Goal: Check status: Check status

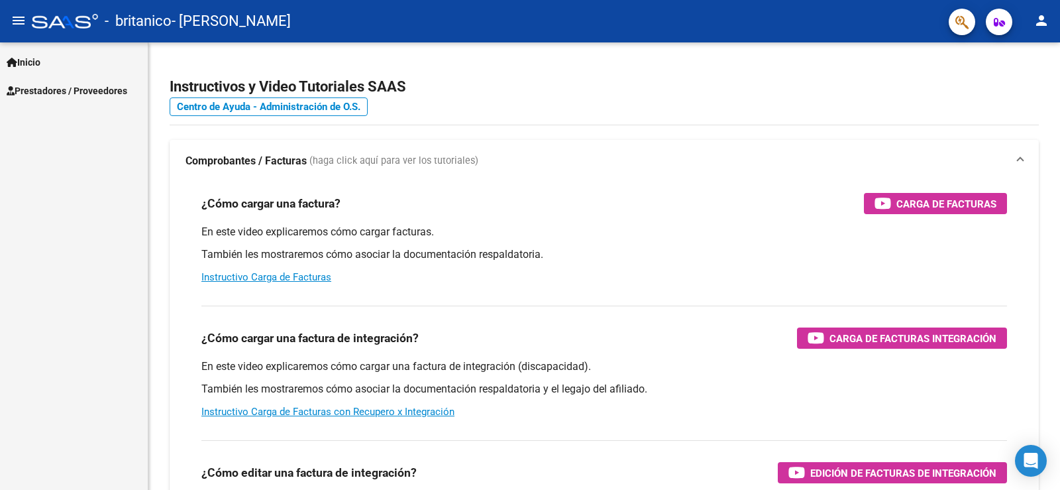
click at [39, 70] on link "Inicio" at bounding box center [74, 62] width 148 height 28
click at [39, 62] on span "Inicio" at bounding box center [24, 62] width 34 height 15
click at [52, 101] on link "Prestadores / Proveedores" at bounding box center [74, 90] width 148 height 28
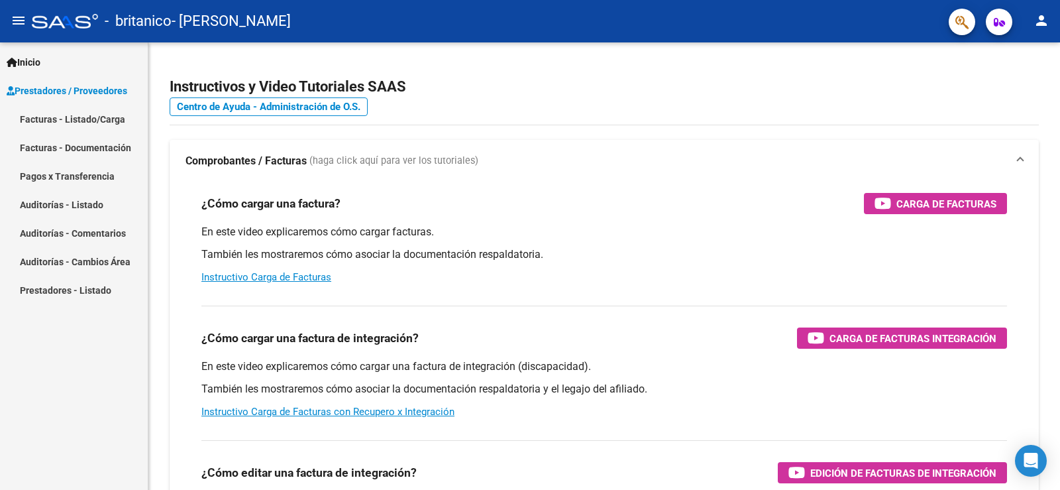
click at [105, 182] on link "Pagos x Transferencia" at bounding box center [74, 176] width 148 height 28
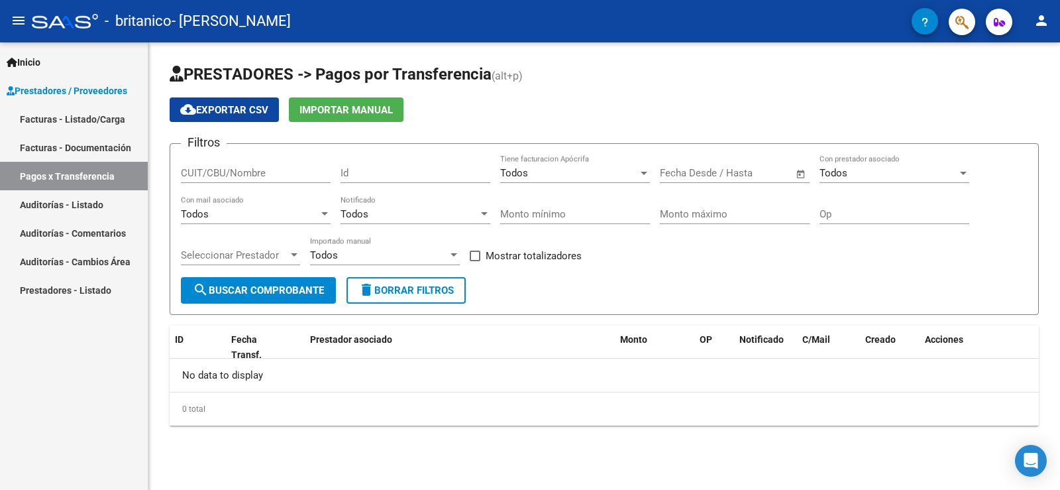
click at [686, 174] on input "text" at bounding box center [687, 173] width 54 height 12
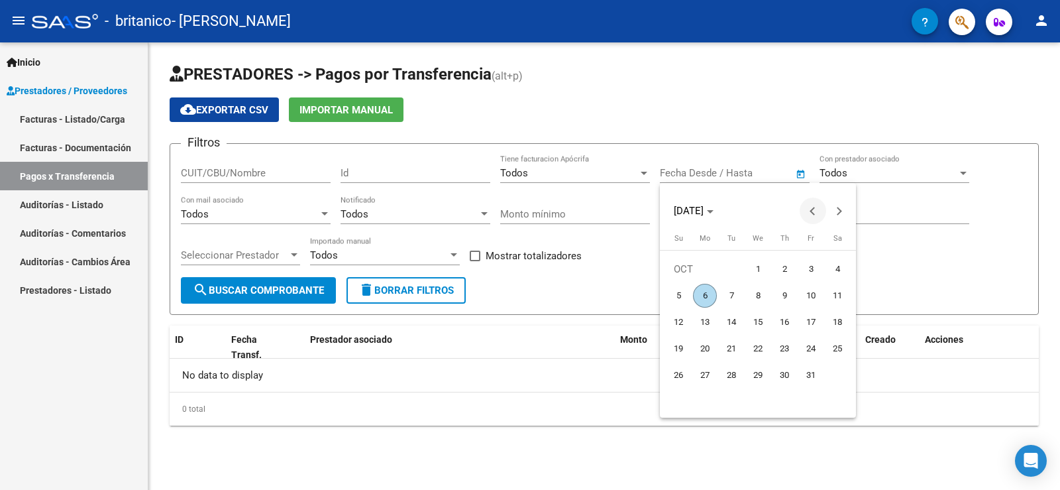
click at [818, 207] on span "Previous month" at bounding box center [813, 211] width 27 height 27
click at [704, 292] on span "1" at bounding box center [705, 296] width 24 height 24
type input "[DATE]"
click at [925, 191] on div at bounding box center [530, 245] width 1060 height 490
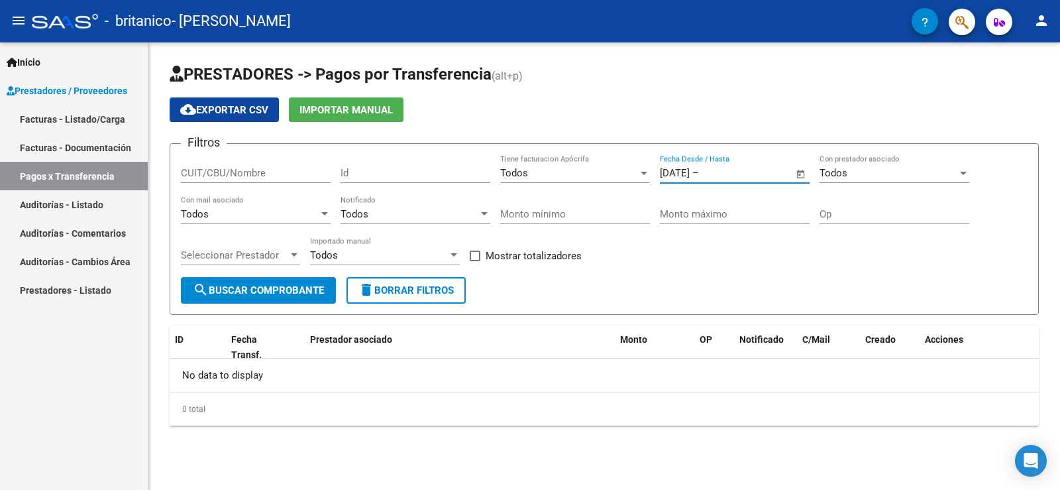
click at [278, 292] on span "search Buscar Comprobante" at bounding box center [258, 290] width 131 height 12
click at [80, 126] on link "Facturas - Listado/Carga" at bounding box center [74, 119] width 148 height 28
